Goal: Task Accomplishment & Management: Use online tool/utility

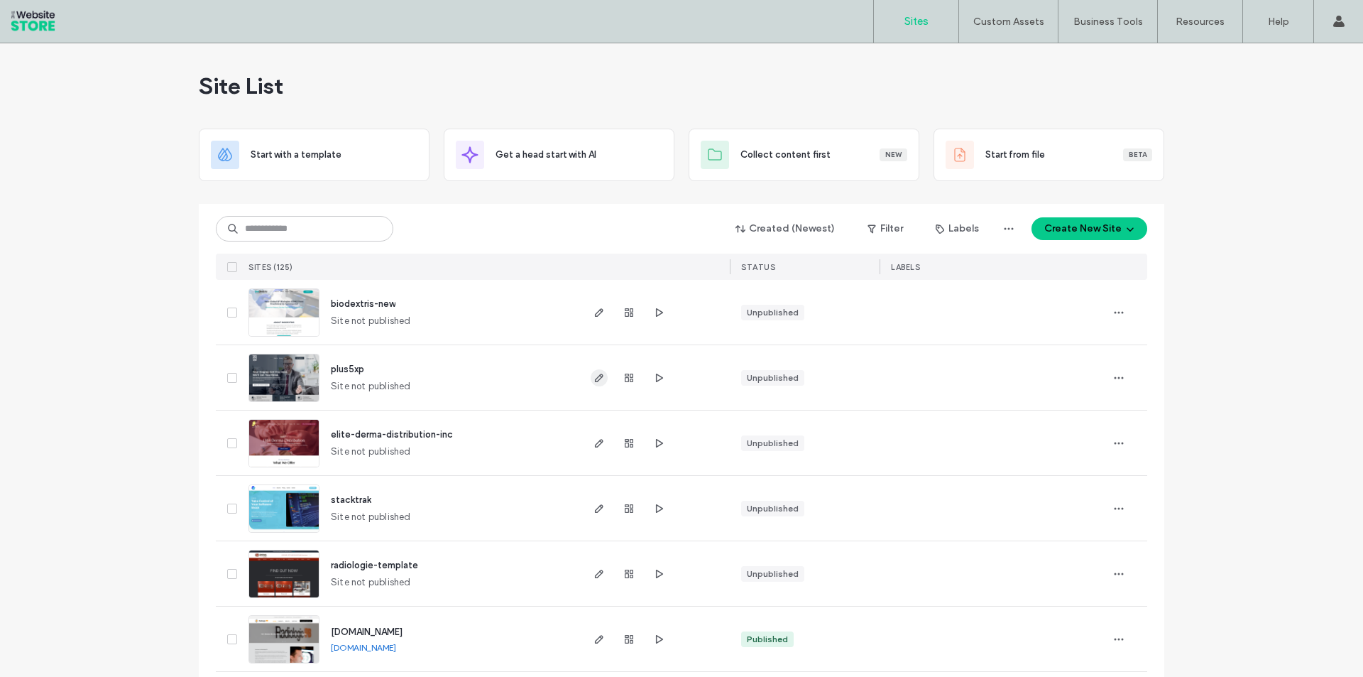
click at [595, 381] on icon "button" at bounding box center [599, 377] width 11 height 11
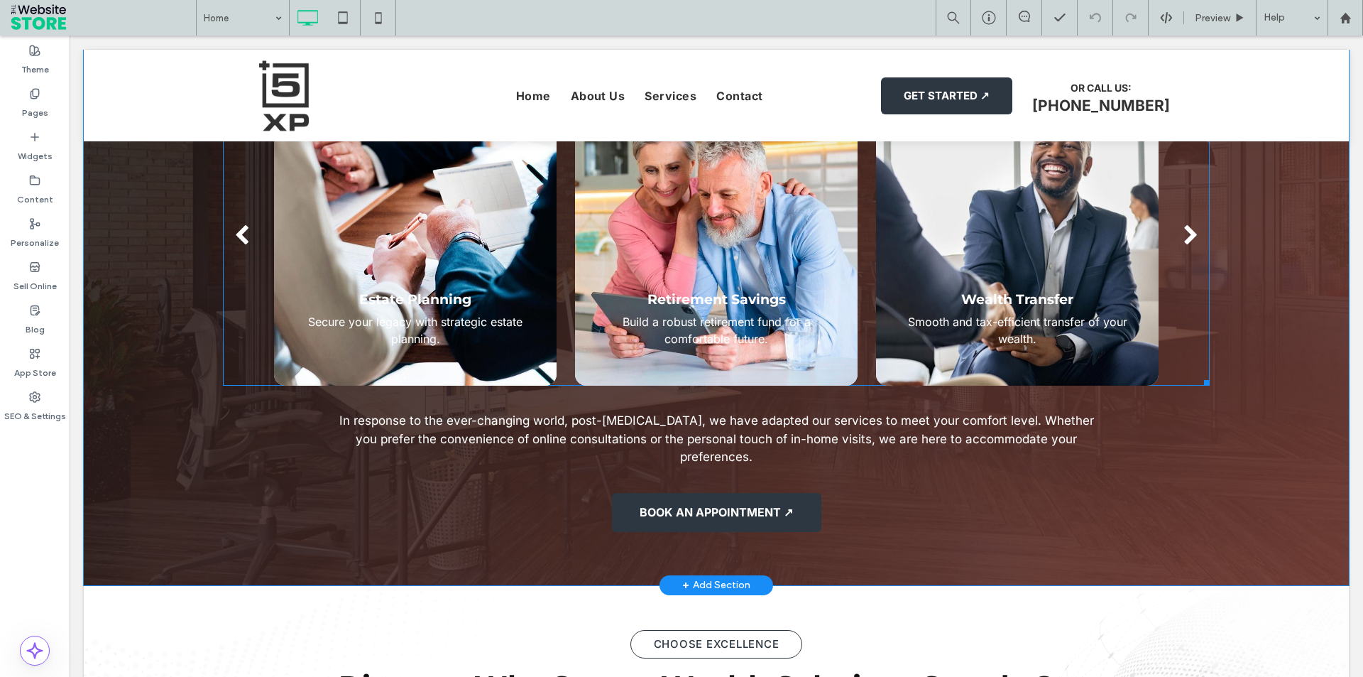
scroll to position [1420, 0]
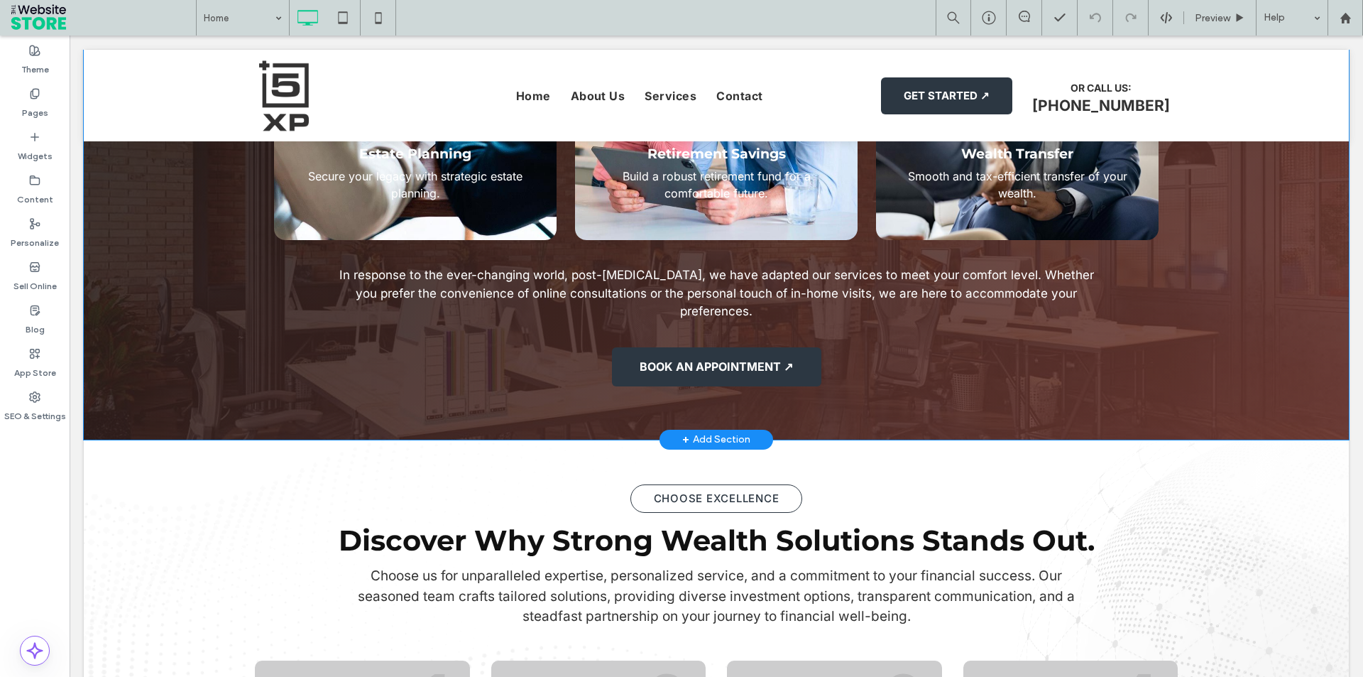
click at [599, 256] on div "Our Services Comprehensive Wealth Management Solutions Estate Planning Secure y…" at bounding box center [716, 112] width 923 height 564
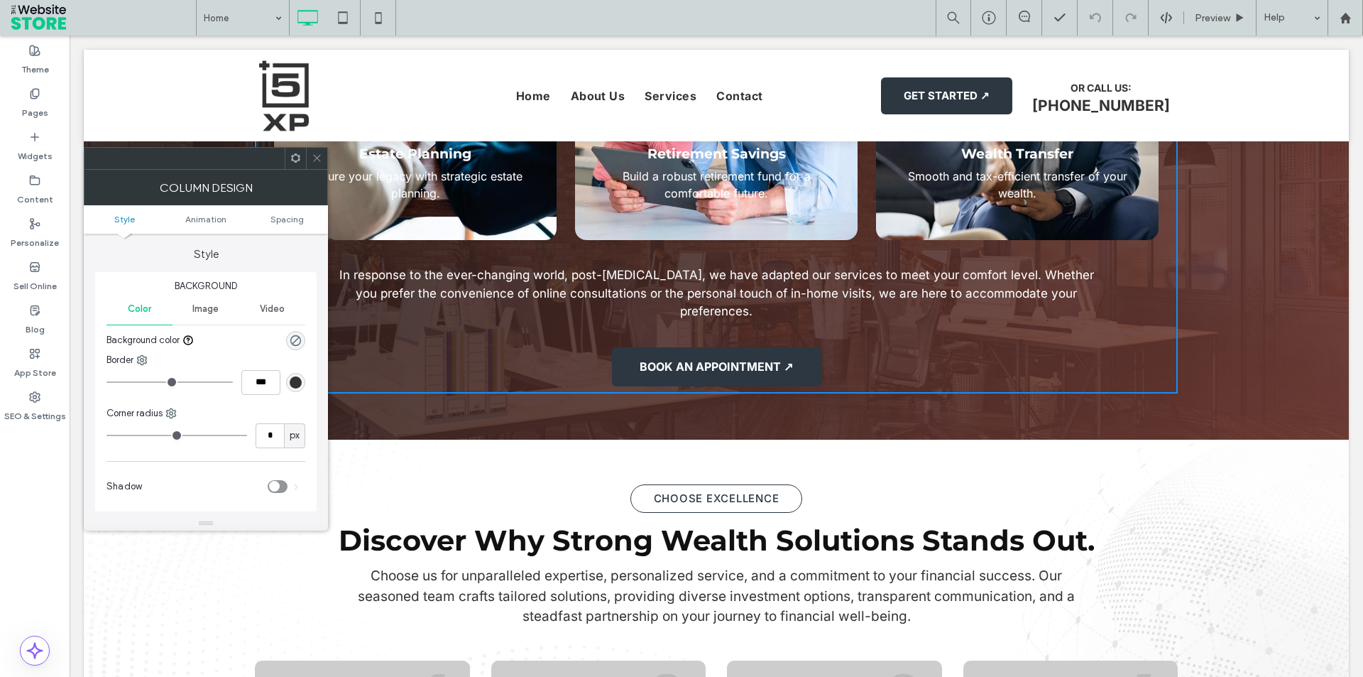
click at [317, 158] on use at bounding box center [316, 158] width 7 height 7
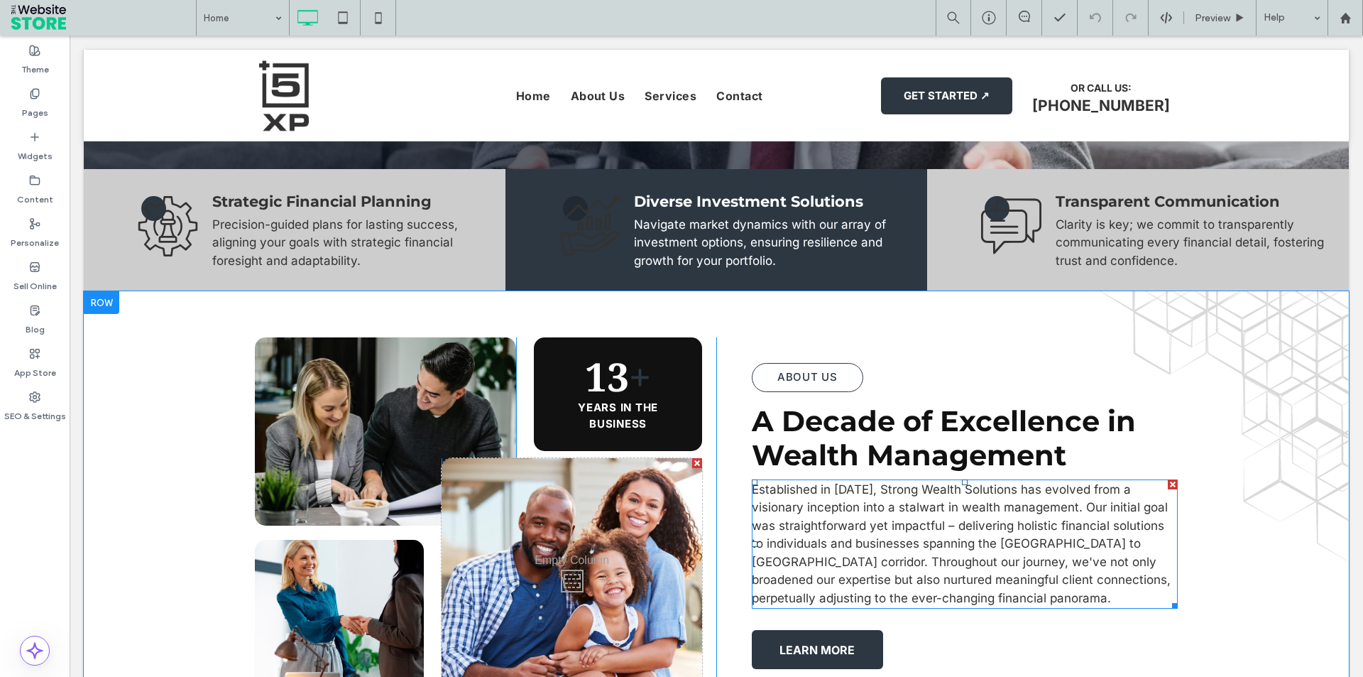
scroll to position [497, 0]
